Goal: Obtain resource: Obtain resource

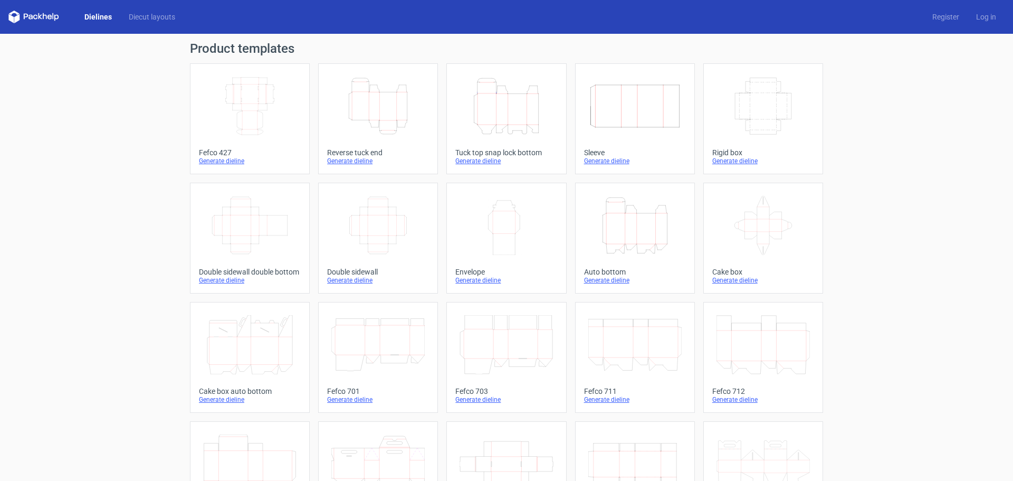
click at [262, 122] on icon "Width Depth Height" at bounding box center [249, 105] width 93 height 59
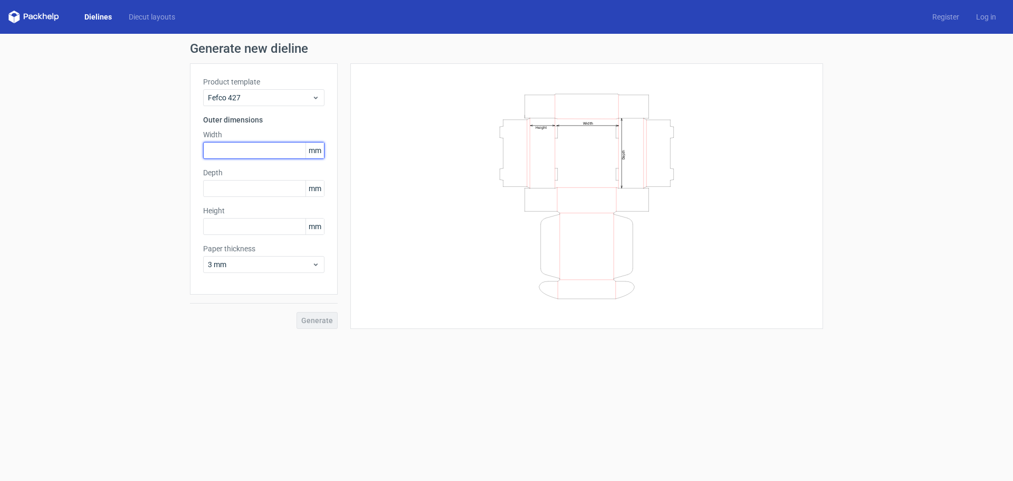
click at [235, 154] on input "text" at bounding box center [263, 150] width 121 height 17
type input "200"
click at [255, 183] on input "text" at bounding box center [263, 188] width 121 height 17
type input "150"
click at [266, 227] on input "text" at bounding box center [263, 226] width 121 height 17
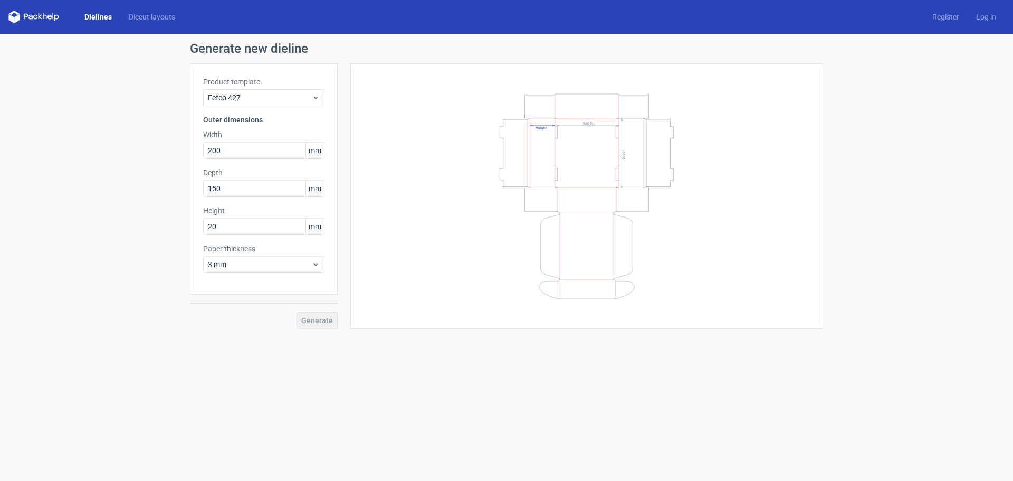
click at [287, 282] on div "Product template Fefco 427 Outer dimensions Width 200 mm Depth 150 mm Height 20…" at bounding box center [264, 178] width 148 height 231
click at [267, 206] on label "Height" at bounding box center [263, 210] width 121 height 11
drag, startPoint x: 257, startPoint y: 231, endPoint x: 181, endPoint y: 226, distance: 76.2
click at [181, 226] on div "Generate new dieline Product template Fefco 427 Outer dimensions Width 200 mm D…" at bounding box center [506, 194] width 1013 height 321
type input "50"
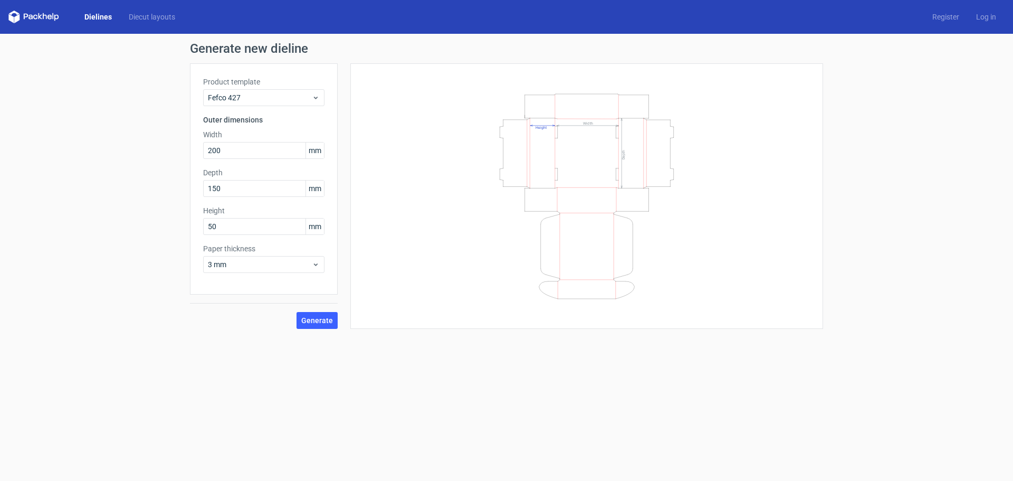
click at [213, 297] on div "Generate" at bounding box center [264, 311] width 148 height 34
click at [312, 313] on button "Generate" at bounding box center [316, 320] width 41 height 17
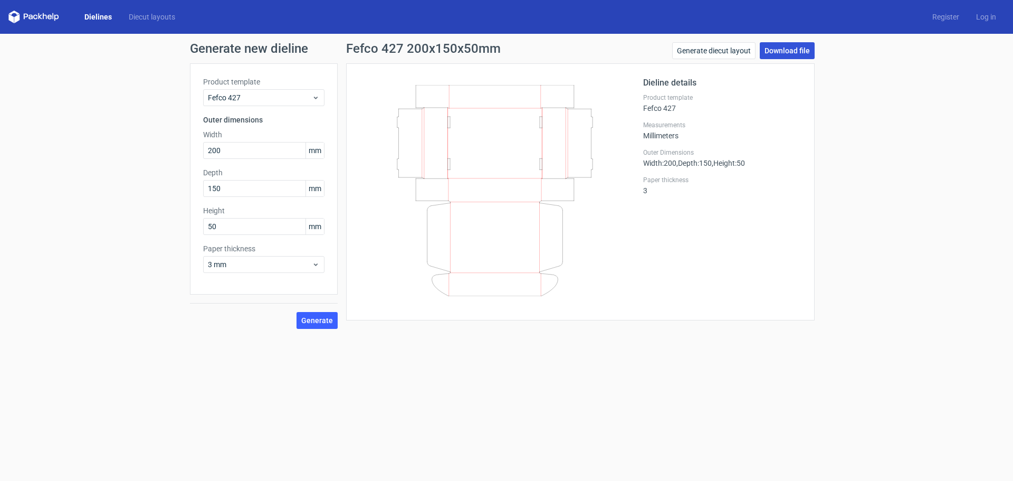
click at [797, 45] on link "Download file" at bounding box center [787, 50] width 55 height 17
